Goal: Browse casually: Explore the website without a specific task or goal

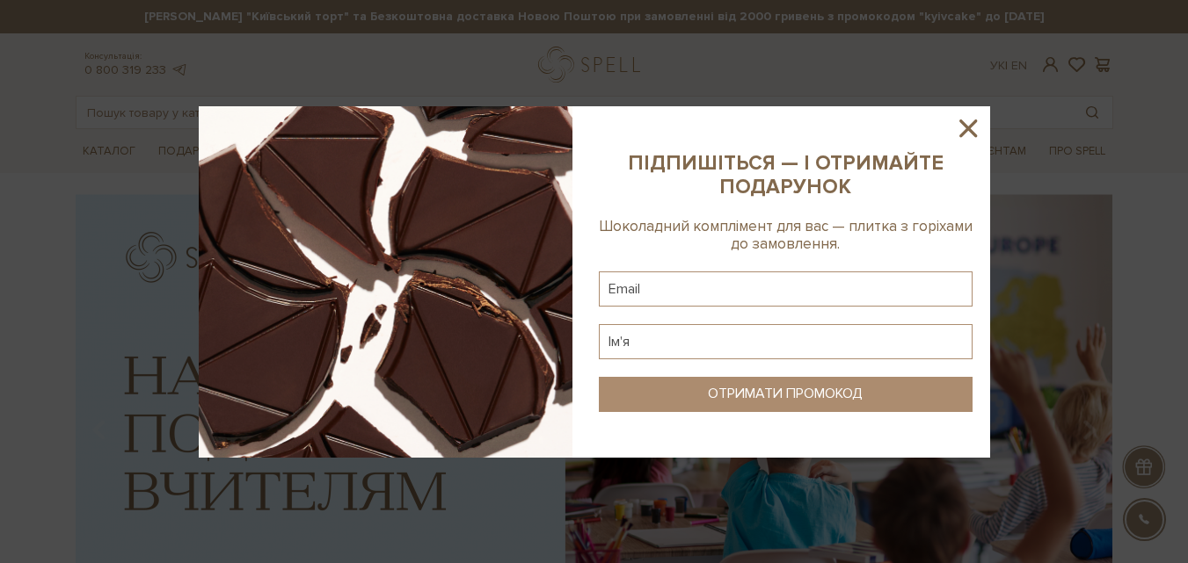
click at [970, 122] on icon at bounding box center [968, 128] width 30 height 30
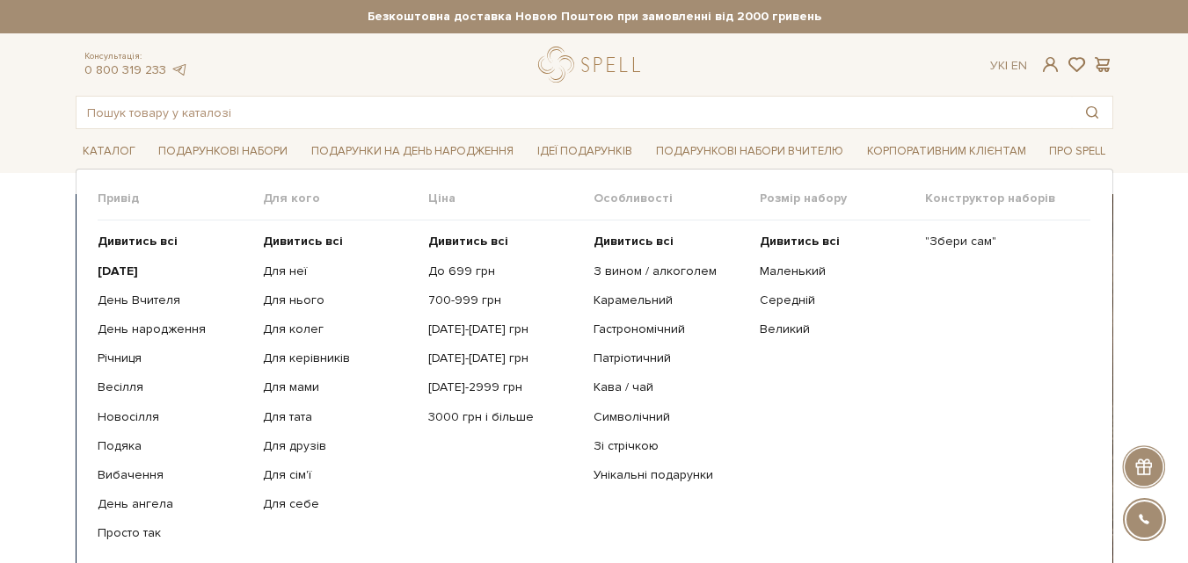
scroll to position [88, 0]
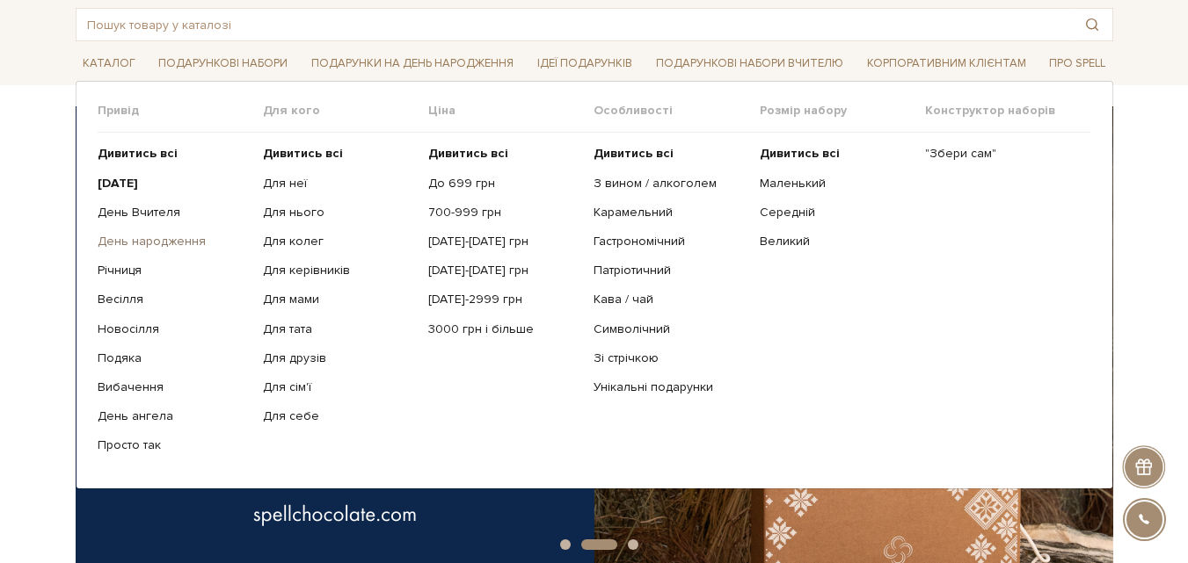
click at [181, 245] on link "День народження" at bounding box center [174, 242] width 152 height 16
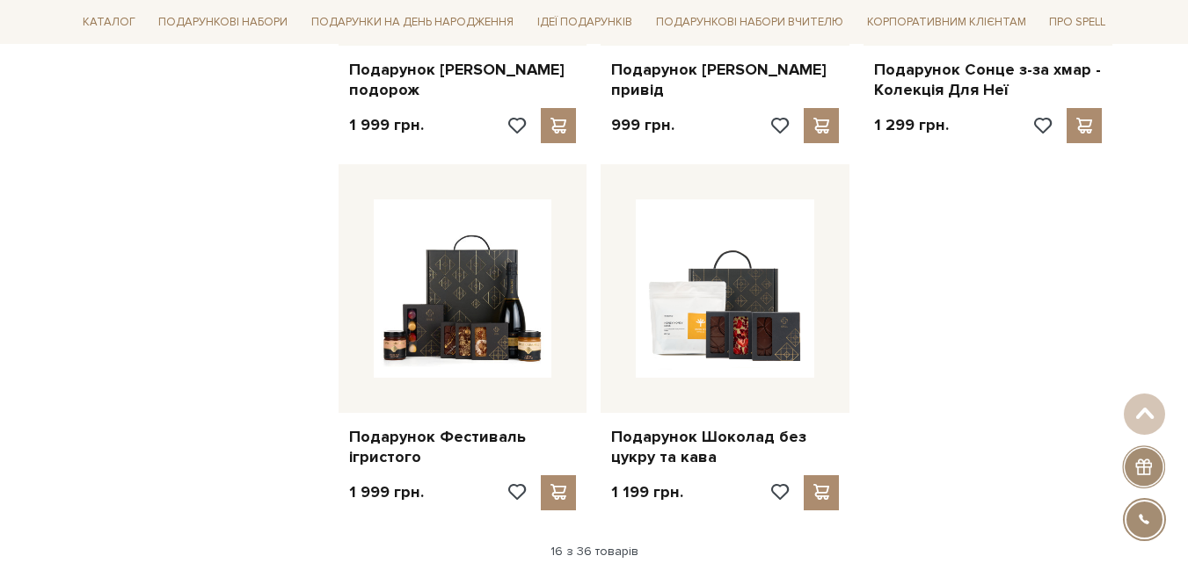
scroll to position [2373, 0]
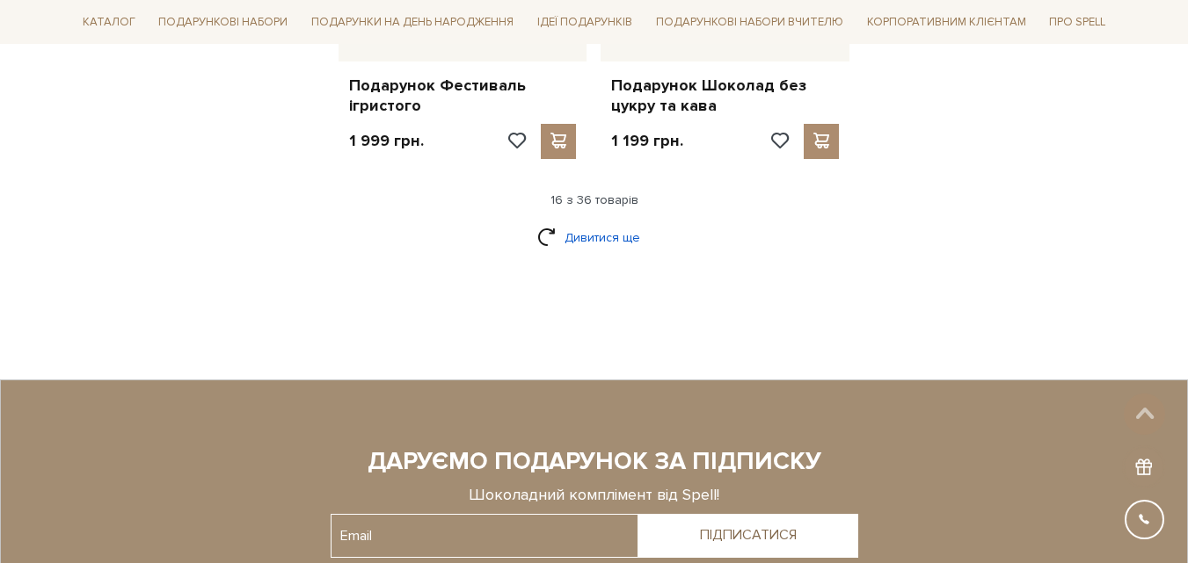
click at [586, 242] on link "Дивитися ще" at bounding box center [594, 237] width 114 height 31
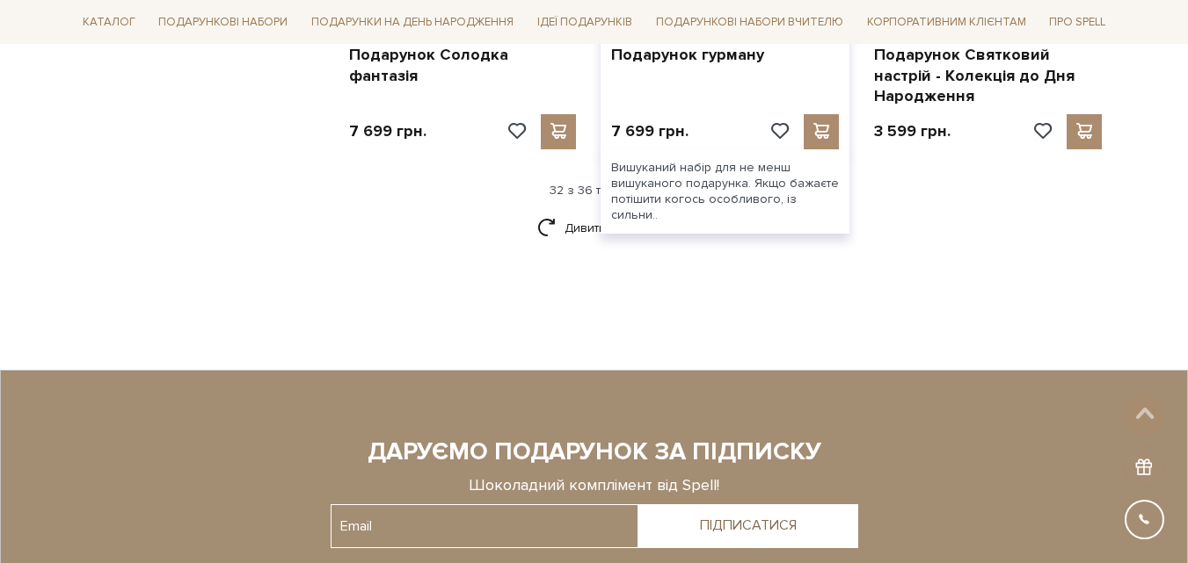
scroll to position [4307, 0]
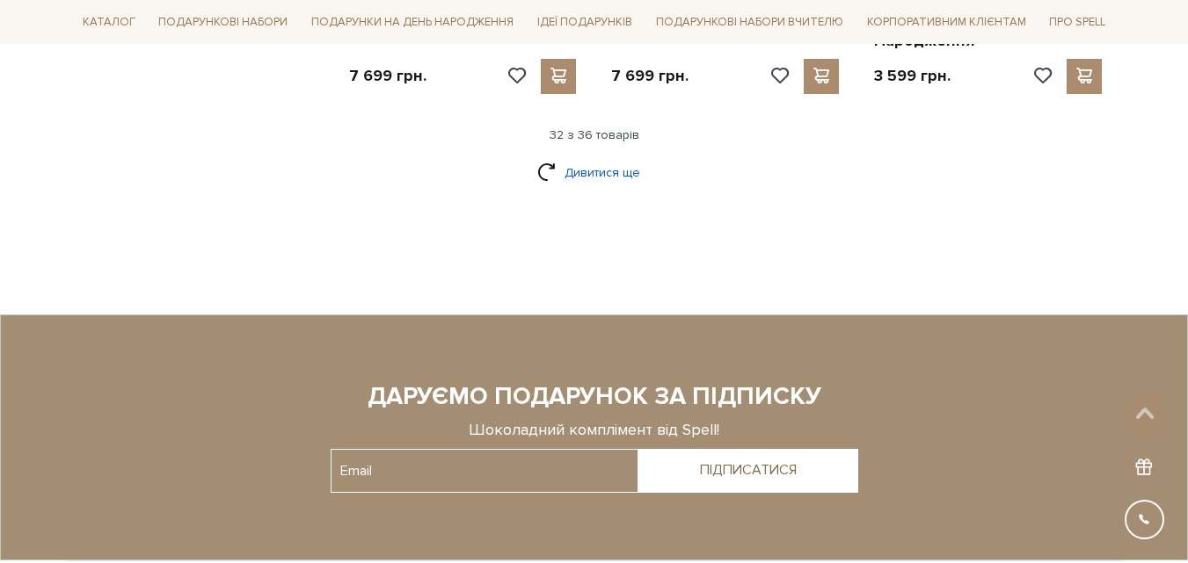
click at [566, 160] on link "Дивитися ще" at bounding box center [594, 172] width 114 height 31
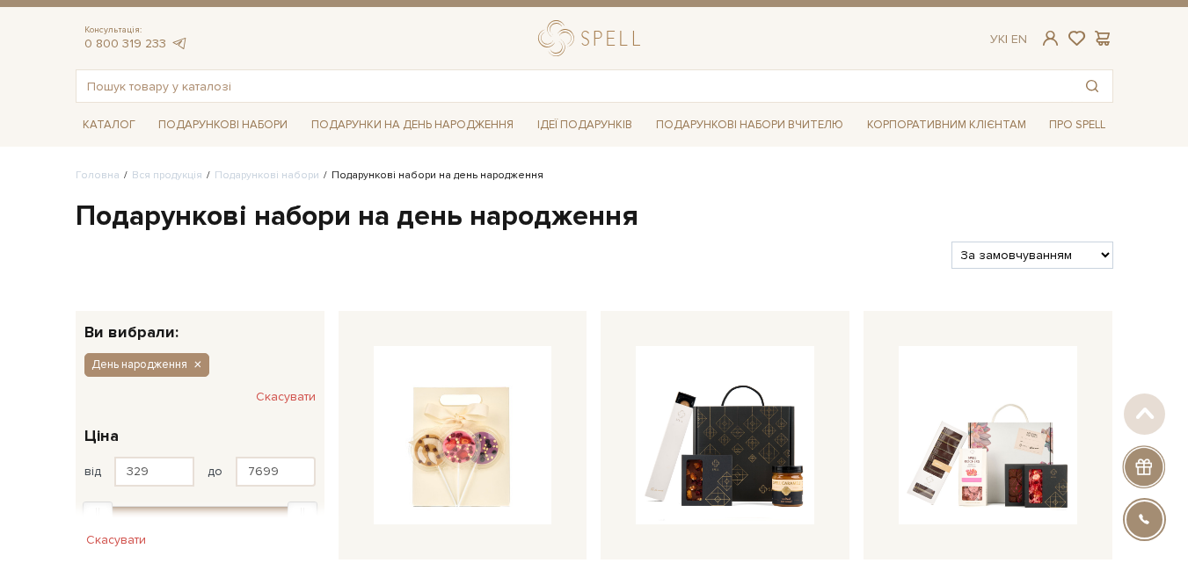
scroll to position [0, 0]
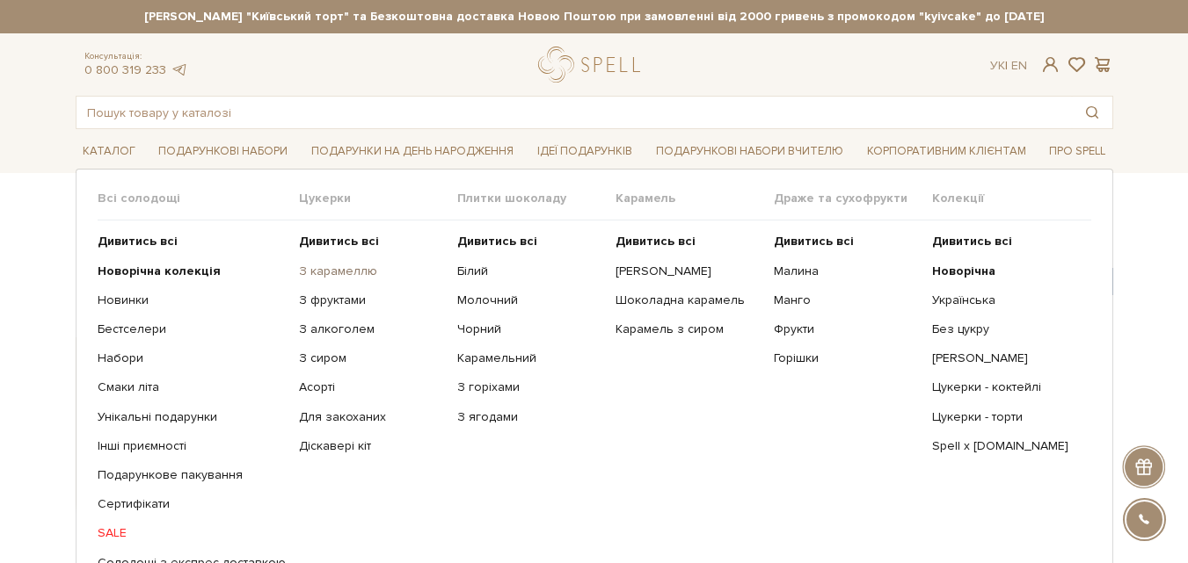
click at [327, 276] on link "З карамеллю" at bounding box center [371, 272] width 145 height 16
click at [323, 303] on link "З фруктами" at bounding box center [371, 301] width 145 height 16
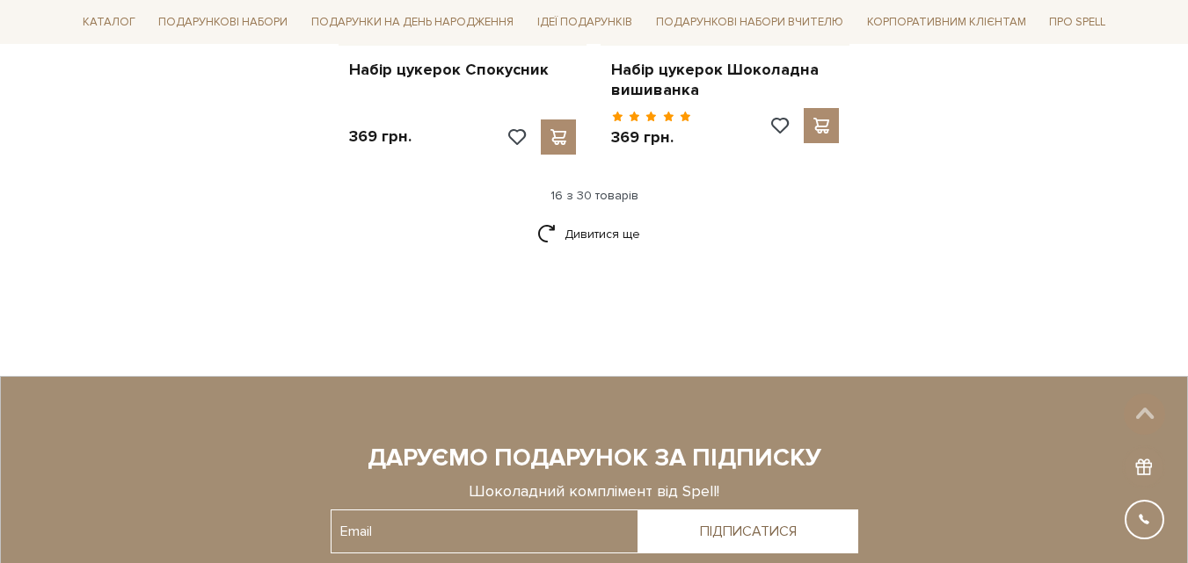
scroll to position [2461, 0]
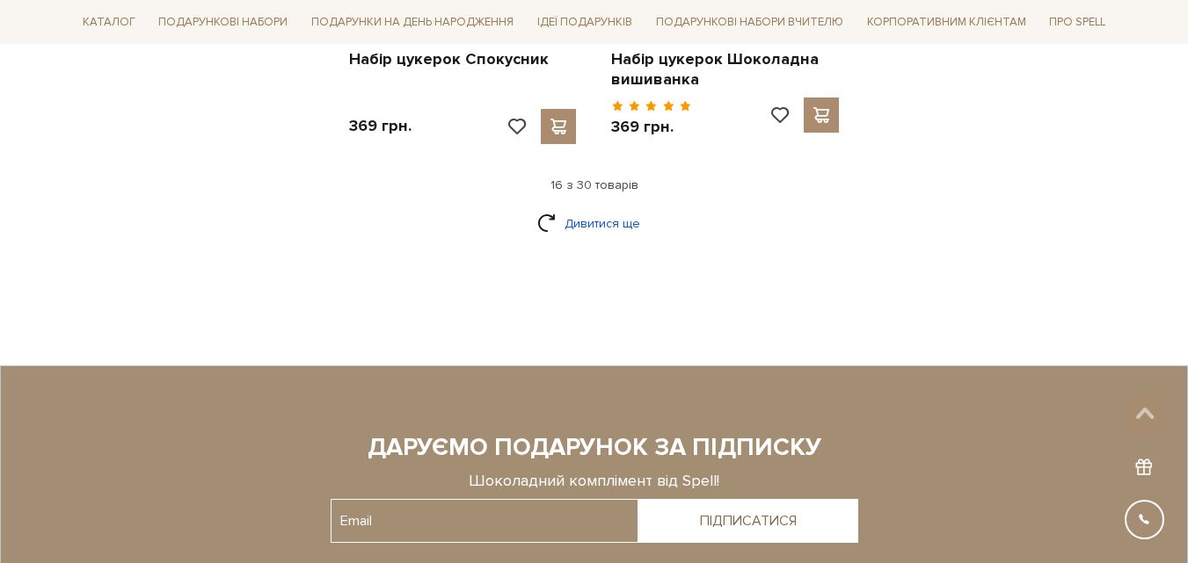
click at [592, 208] on link "Дивитися ще" at bounding box center [594, 223] width 114 height 31
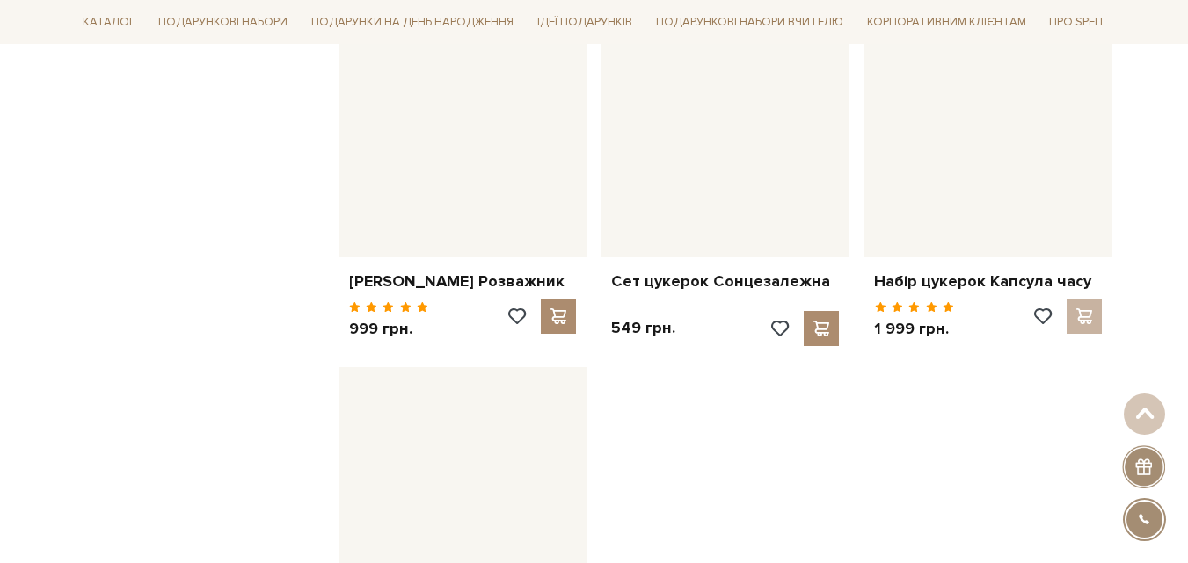
scroll to position [3692, 0]
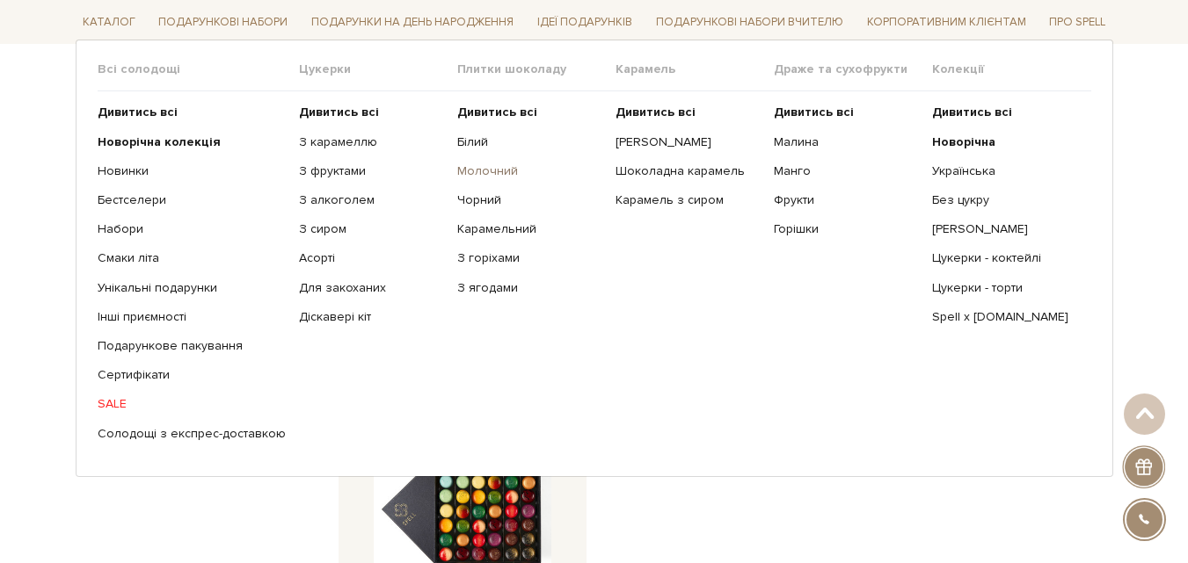
click at [469, 173] on link "Молочний" at bounding box center [529, 171] width 145 height 16
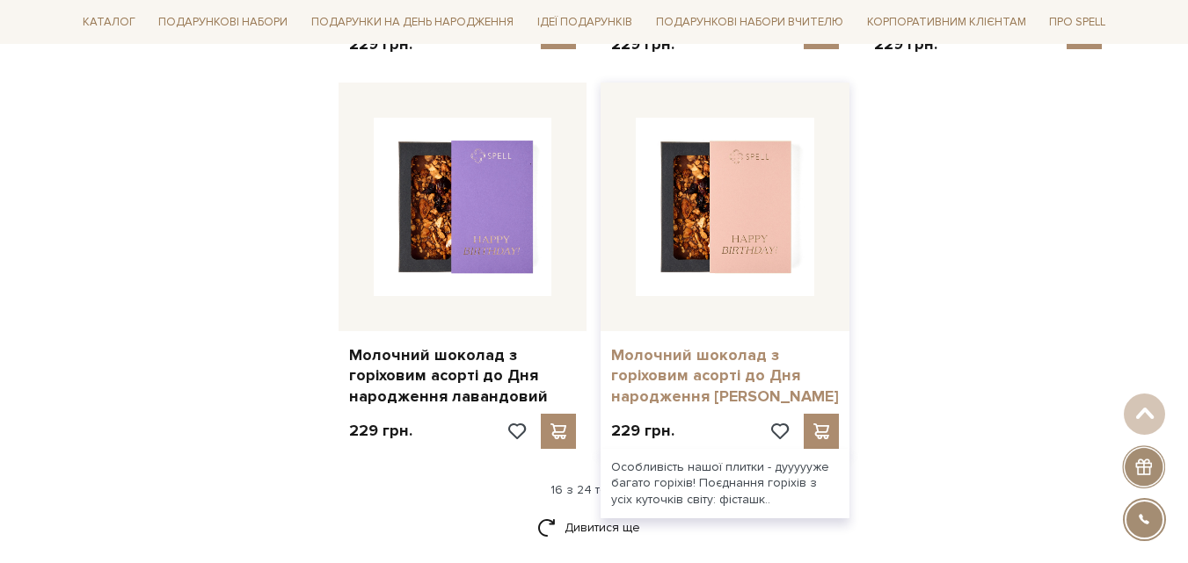
scroll to position [2461, 0]
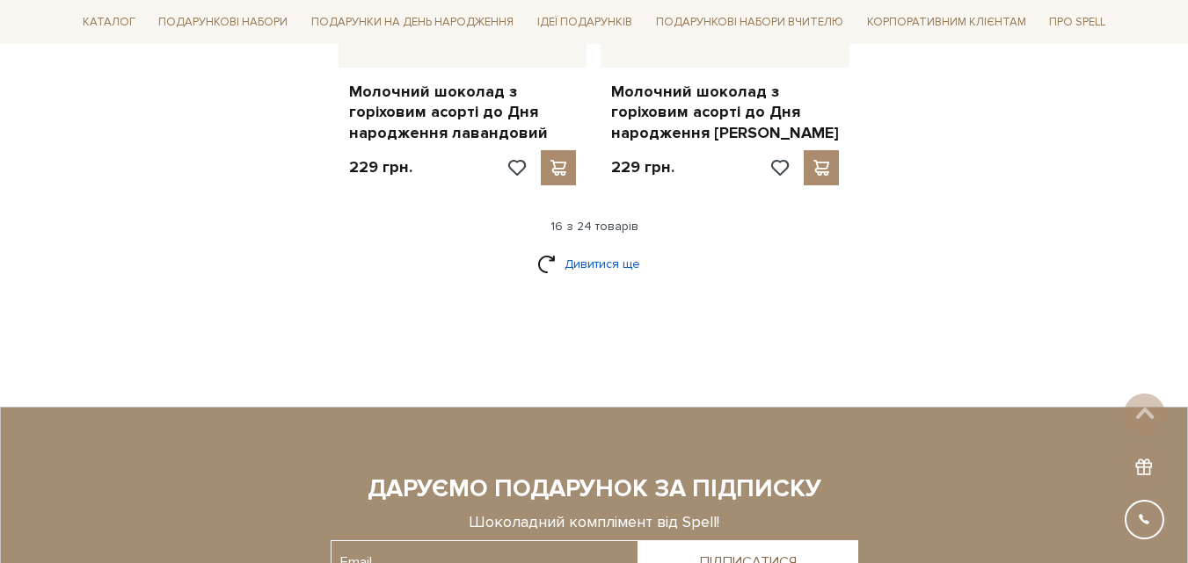
click at [559, 258] on link "Дивитися ще" at bounding box center [594, 264] width 114 height 31
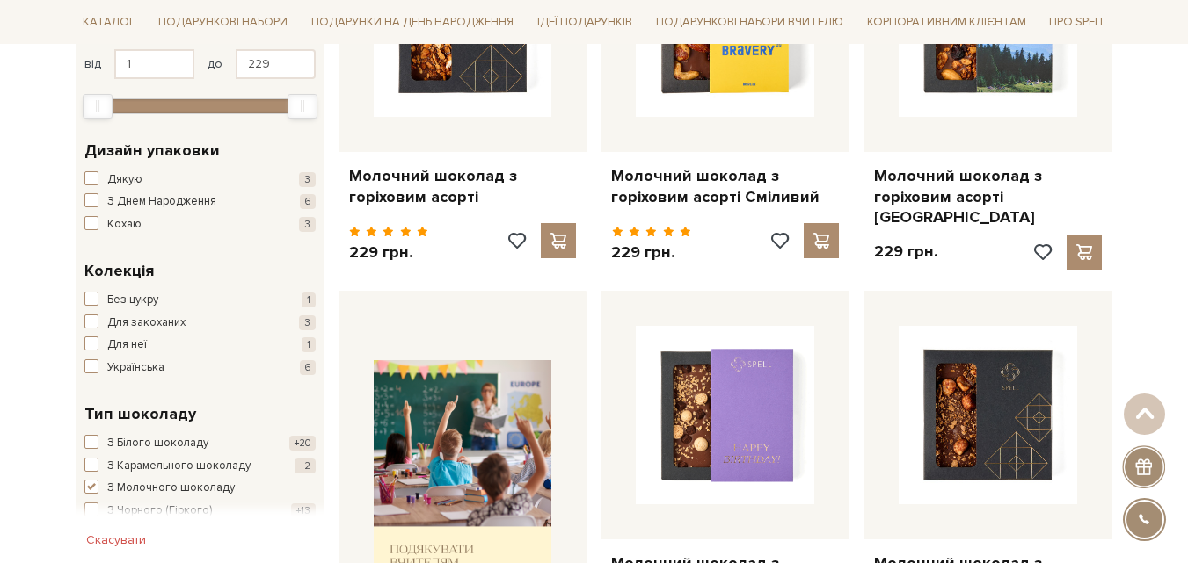
scroll to position [264, 0]
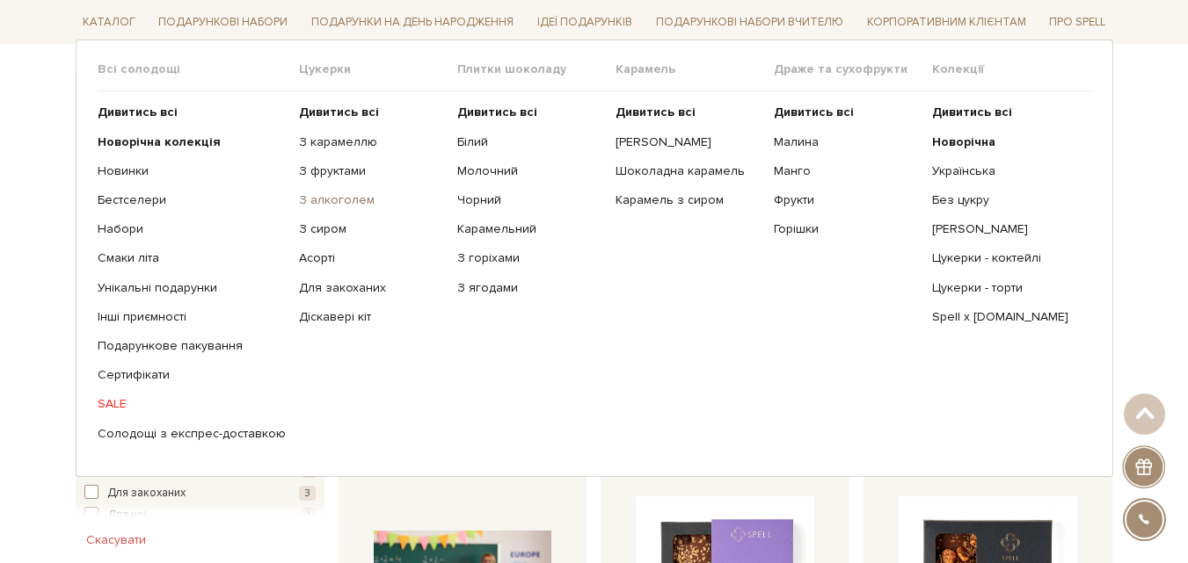
click at [321, 203] on link "З алкоголем" at bounding box center [371, 201] width 145 height 16
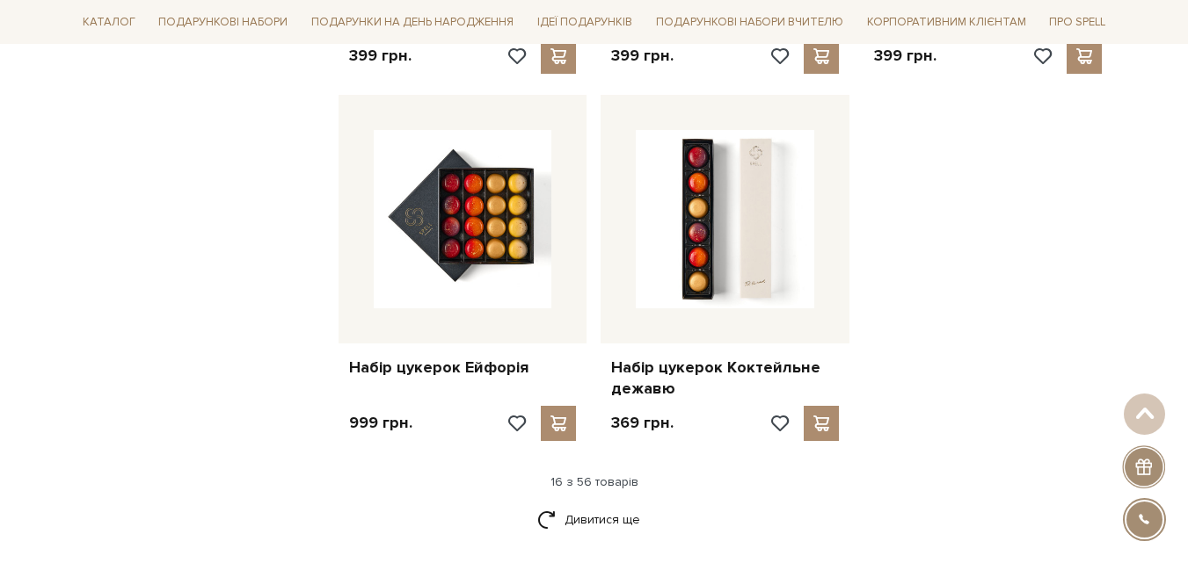
scroll to position [2285, 0]
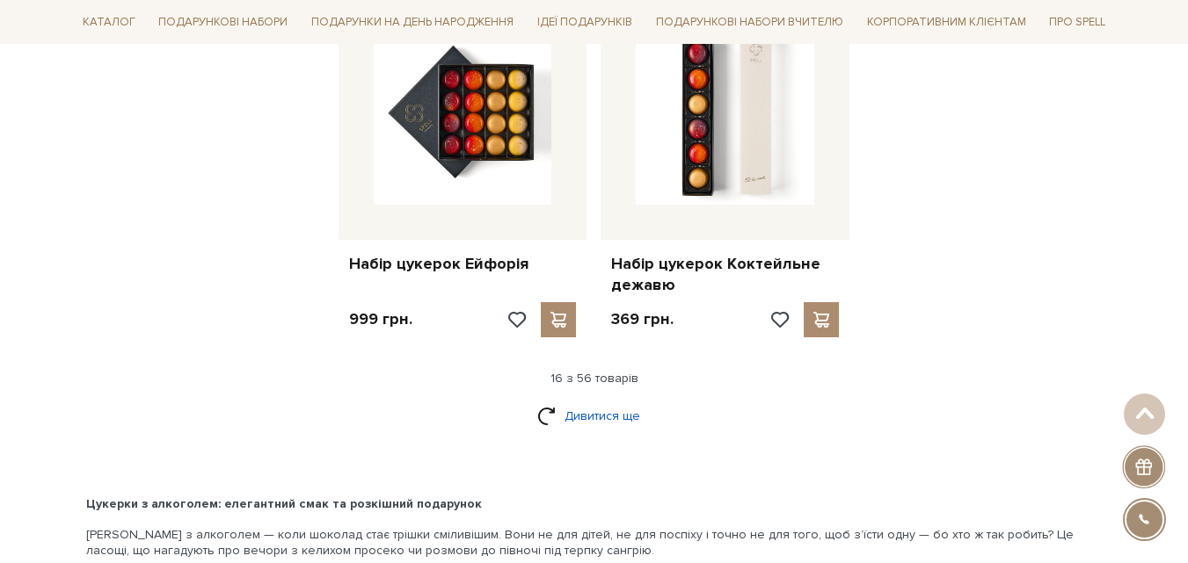
click at [604, 401] on link "Дивитися ще" at bounding box center [594, 416] width 114 height 31
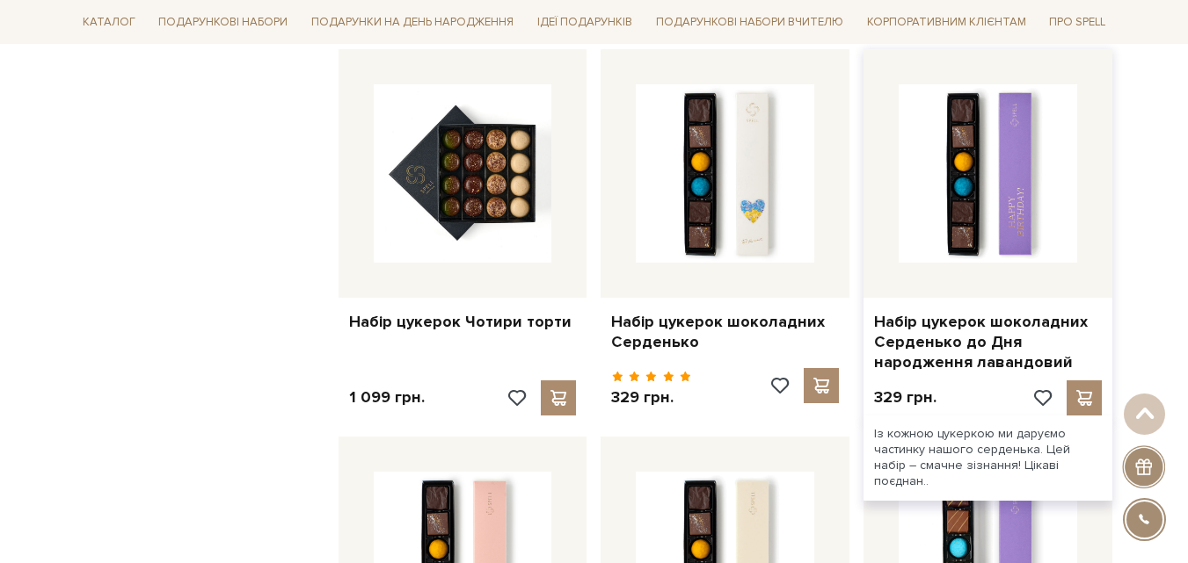
scroll to position [3604, 0]
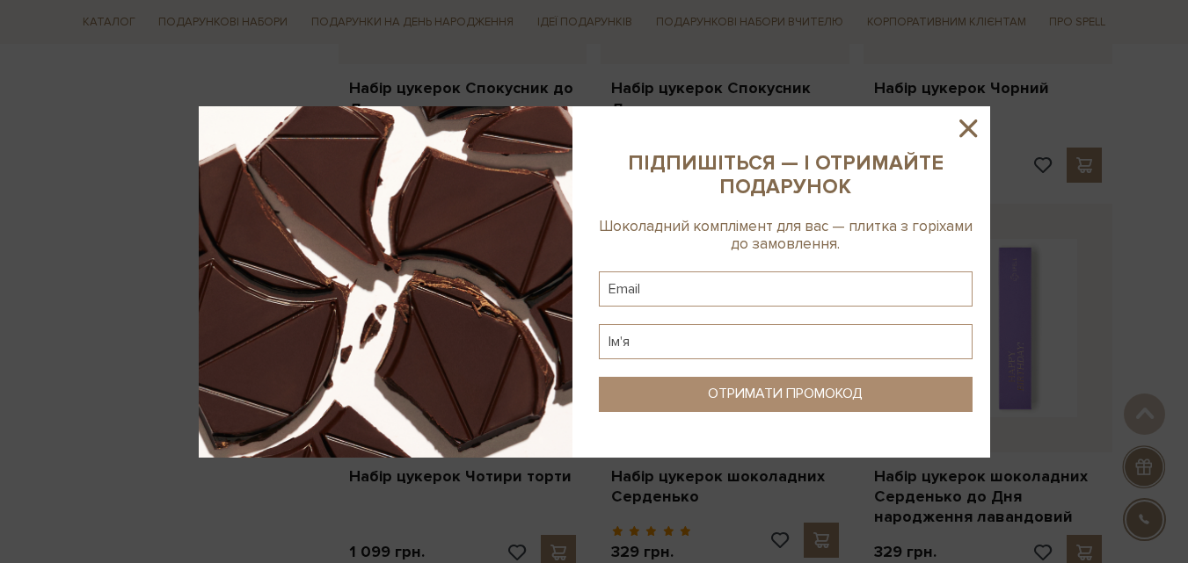
click at [977, 120] on icon at bounding box center [968, 128] width 30 height 30
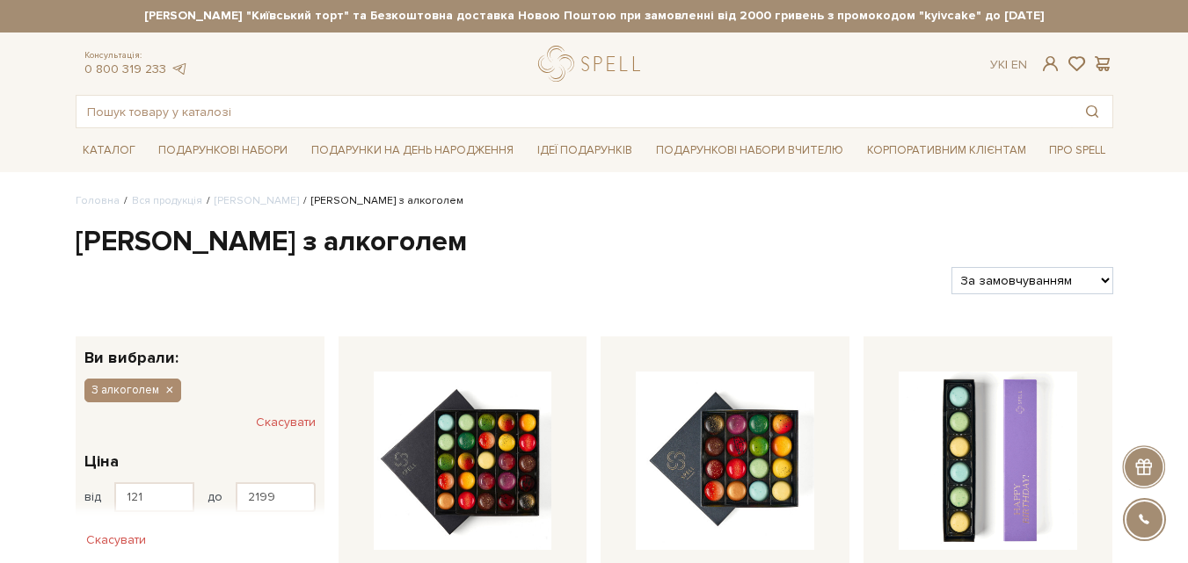
scroll to position [0, 0]
click at [167, 118] on input "text" at bounding box center [573, 113] width 995 height 32
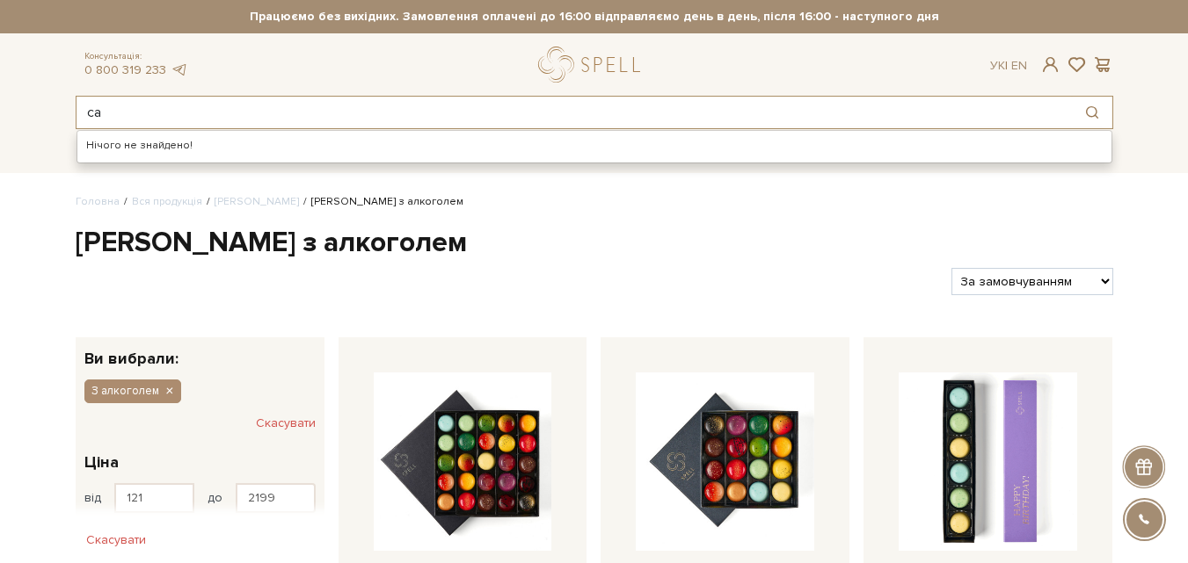
type input "с"
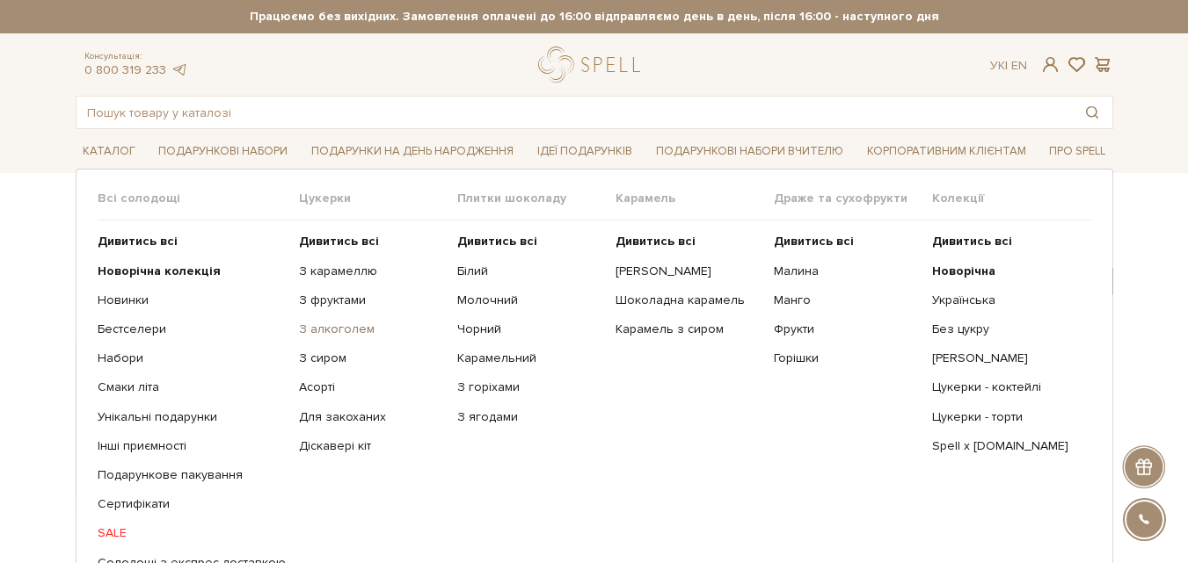
click at [324, 329] on link "З алкоголем" at bounding box center [371, 330] width 145 height 16
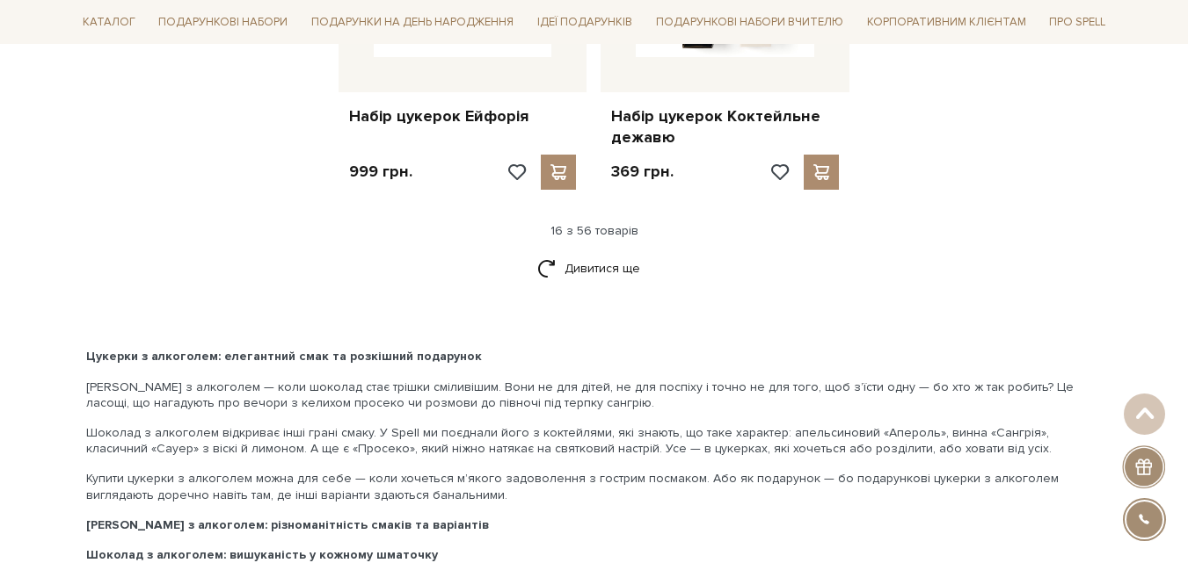
scroll to position [2461, 0]
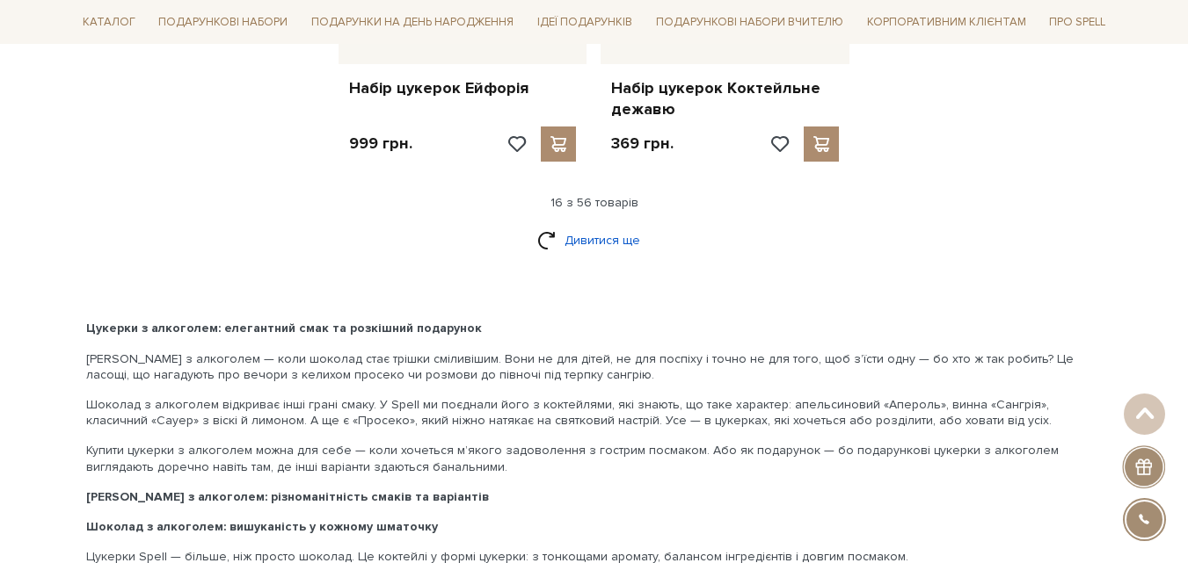
click at [600, 225] on link "Дивитися ще" at bounding box center [594, 240] width 114 height 31
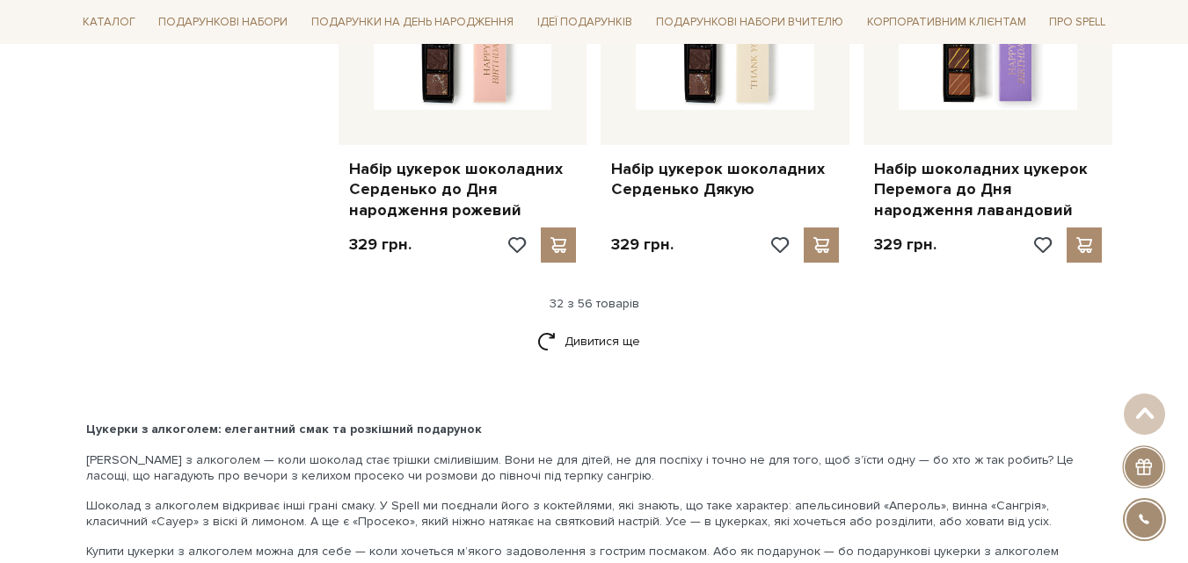
scroll to position [4307, 0]
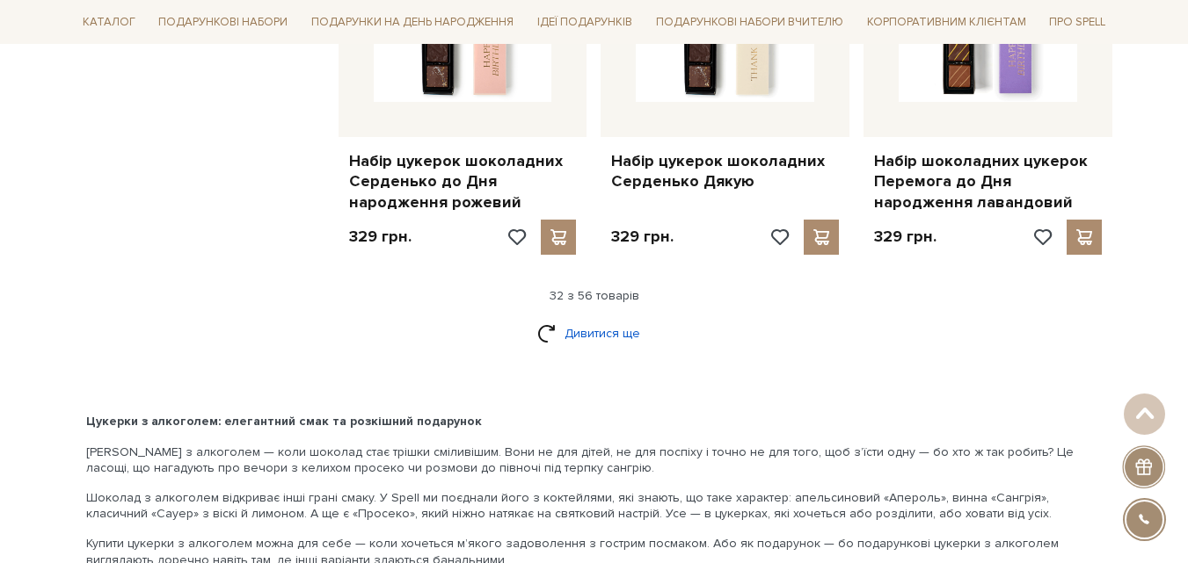
click at [560, 318] on link "Дивитися ще" at bounding box center [594, 333] width 114 height 31
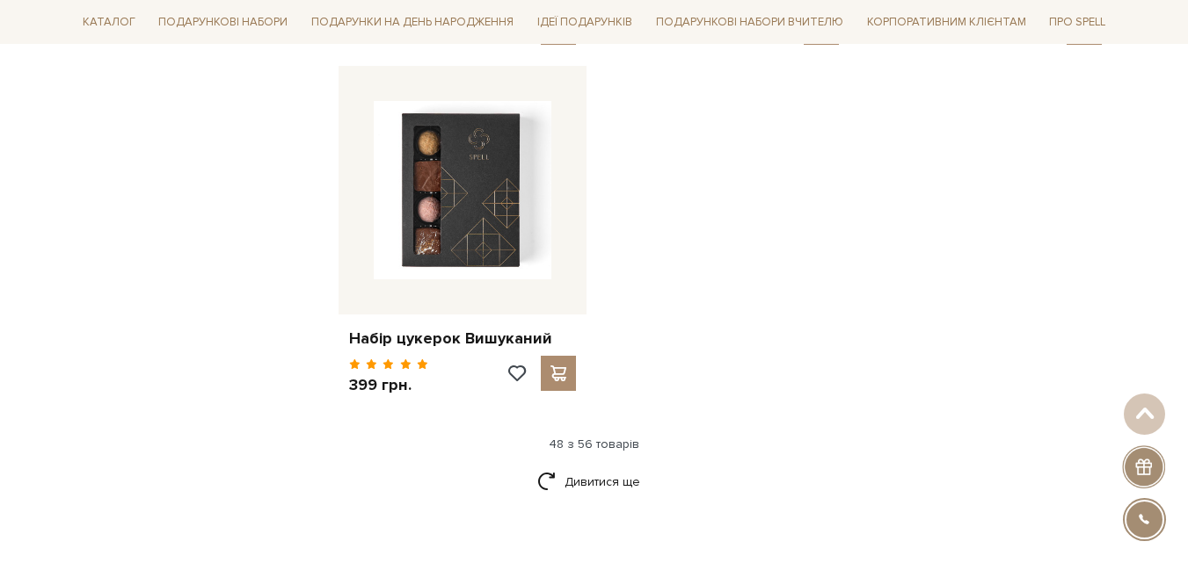
scroll to position [6417, 0]
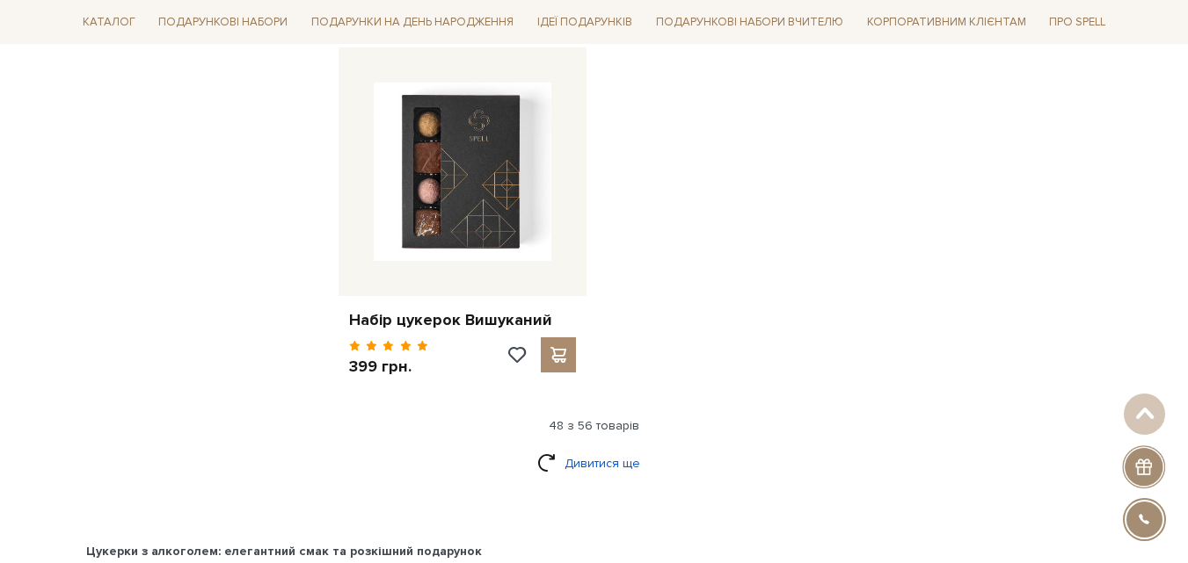
click at [576, 448] on link "Дивитися ще" at bounding box center [594, 463] width 114 height 31
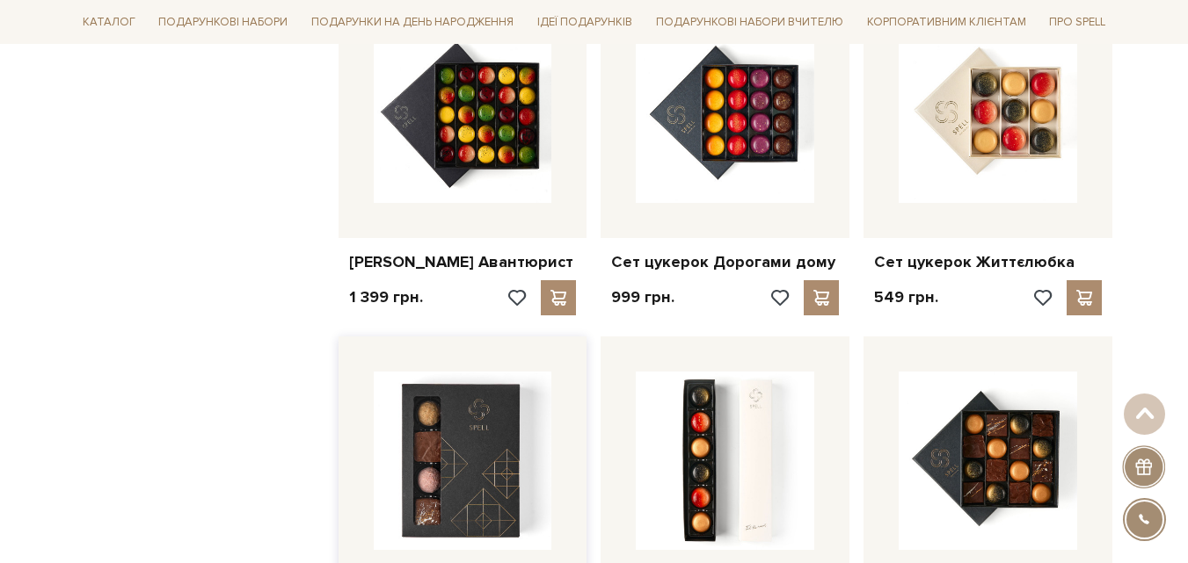
scroll to position [6065, 0]
